Goal: Task Accomplishment & Management: Manage account settings

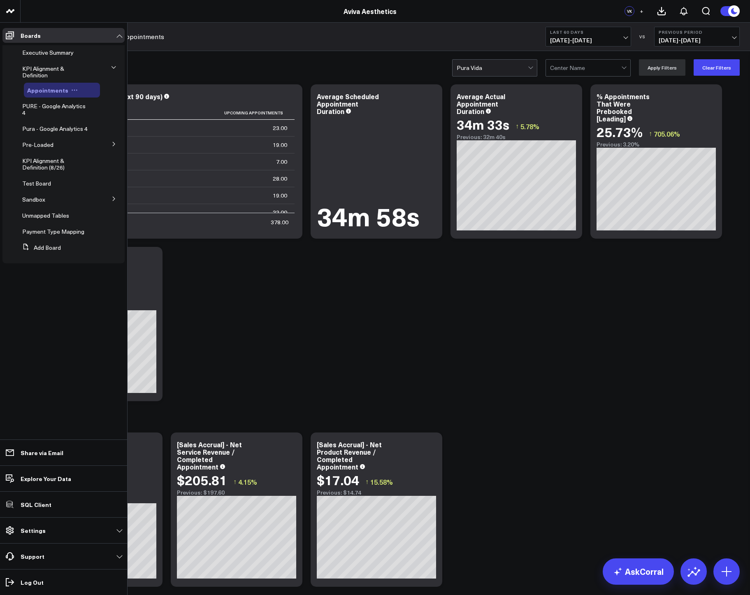
click at [74, 92] on icon at bounding box center [74, 90] width 7 height 7
click at [95, 116] on button "Edit Permissions" at bounding box center [109, 117] width 67 height 16
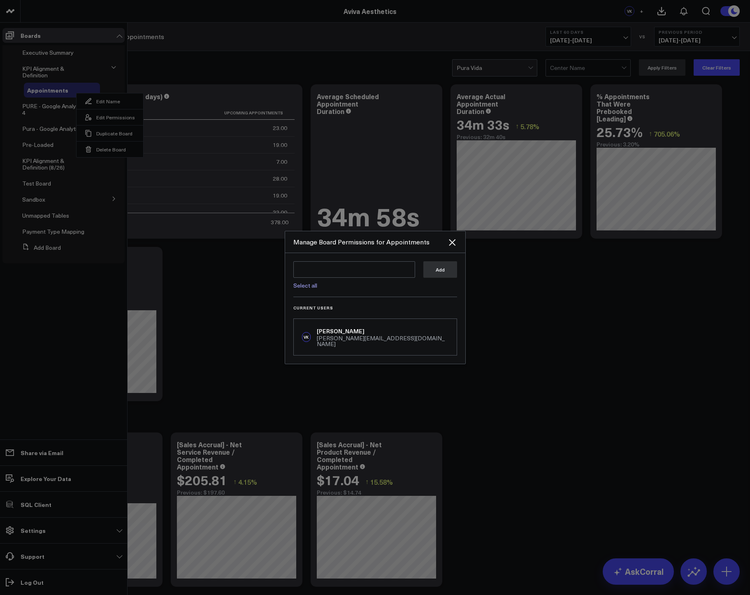
click at [305, 289] on link "Select all" at bounding box center [305, 285] width 24 height 8
type textarea "@Corral Support @Arthur Test @Isabel Lindsay @Zachary Katsulis @Omer Karaayvaz …"
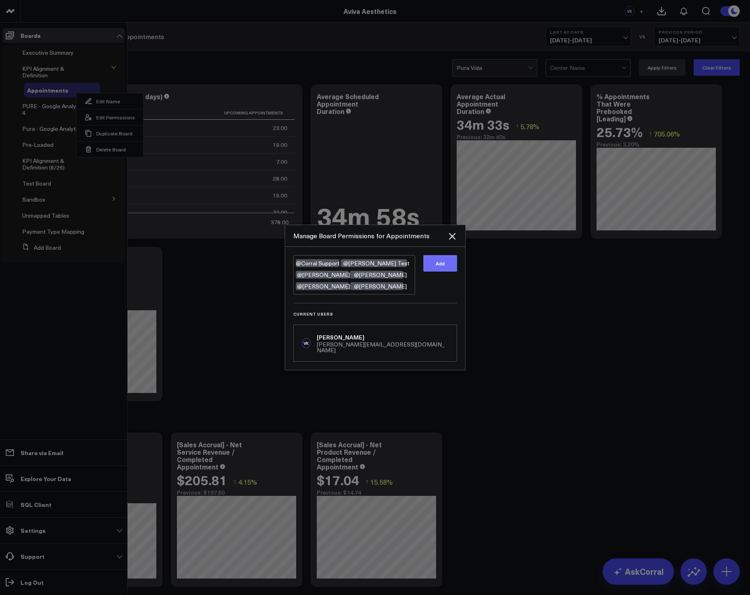
click at [439, 271] on button "Add" at bounding box center [440, 263] width 34 height 16
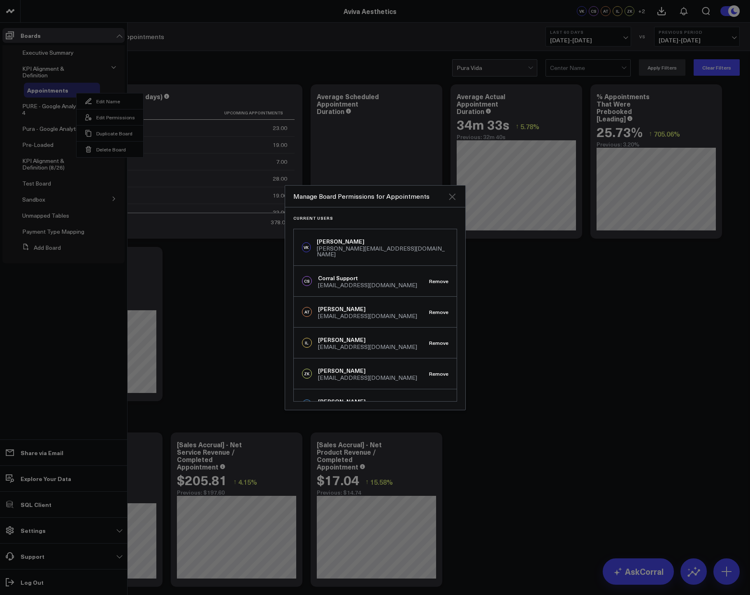
click at [450, 195] on icon "Close" at bounding box center [452, 196] width 7 height 7
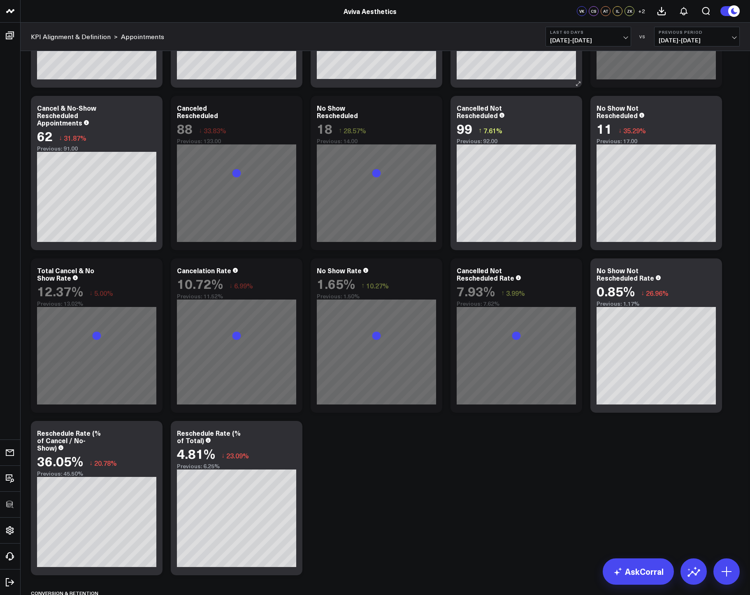
scroll to position [686, 0]
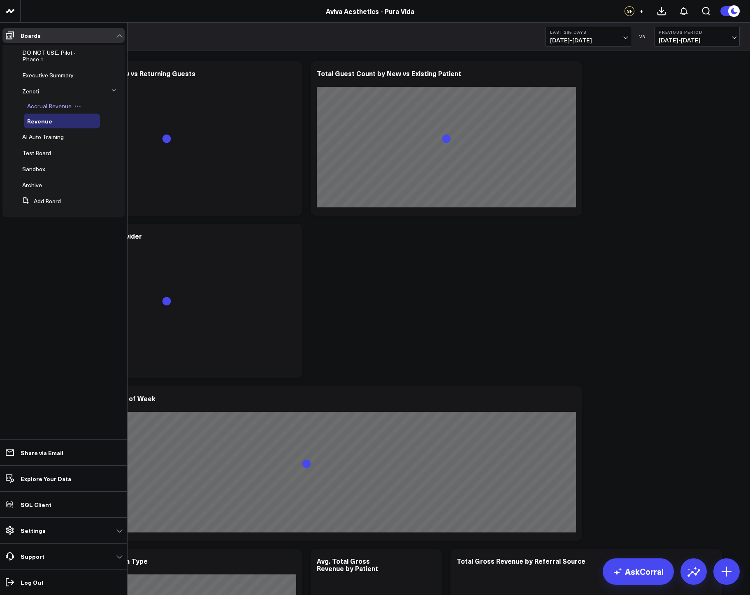
click at [39, 102] on span "Accrual Revenue" at bounding box center [49, 106] width 44 height 8
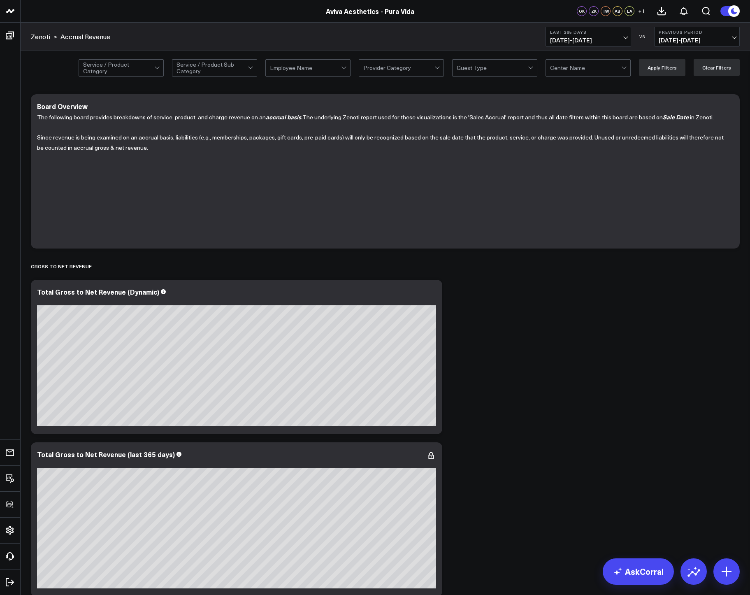
click at [510, 58] on div "Service / Product Category Service / Product Sub Category Employee Name Provide…" at bounding box center [385, 67] width 729 height 33
click at [510, 65] on div at bounding box center [491, 68] width 71 height 16
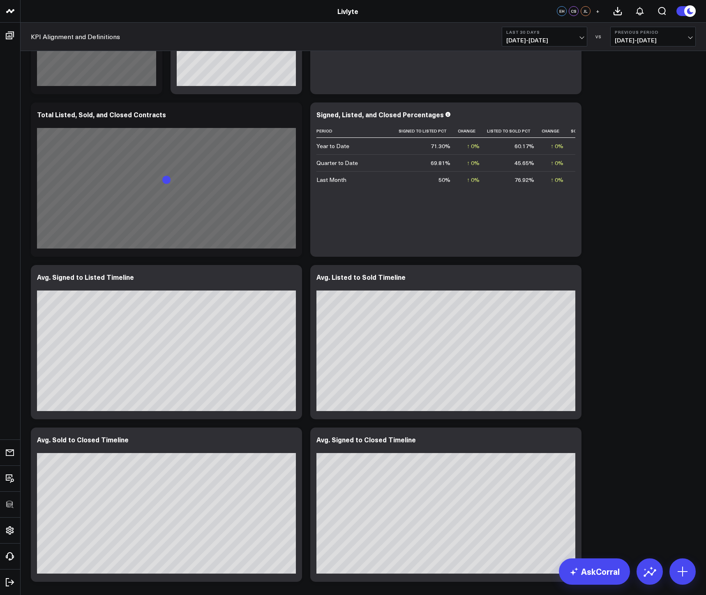
scroll to position [2034, 0]
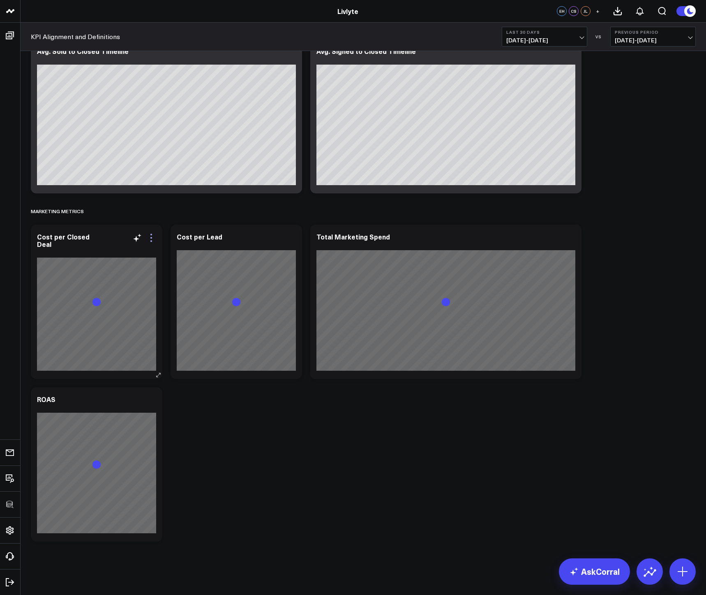
click at [148, 238] on icon at bounding box center [151, 238] width 10 height 10
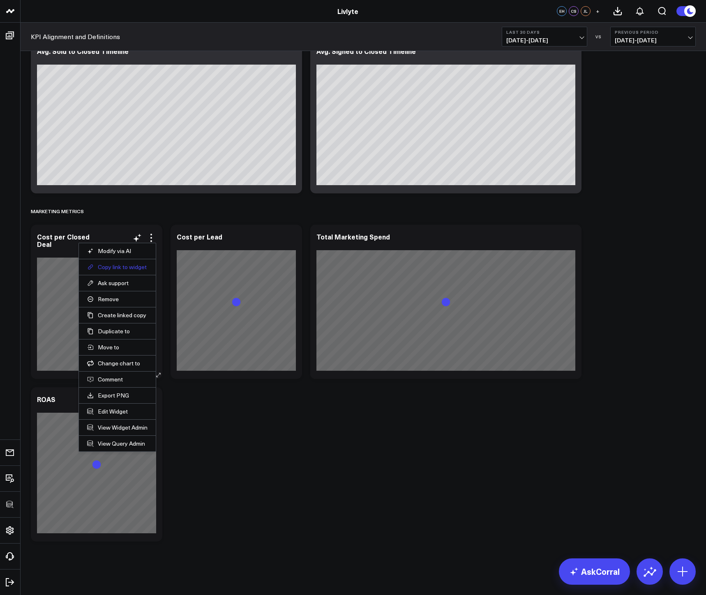
click at [137, 267] on button "Copy link to widget" at bounding box center [117, 266] width 60 height 7
